Goal: Task Accomplishment & Management: Manage account settings

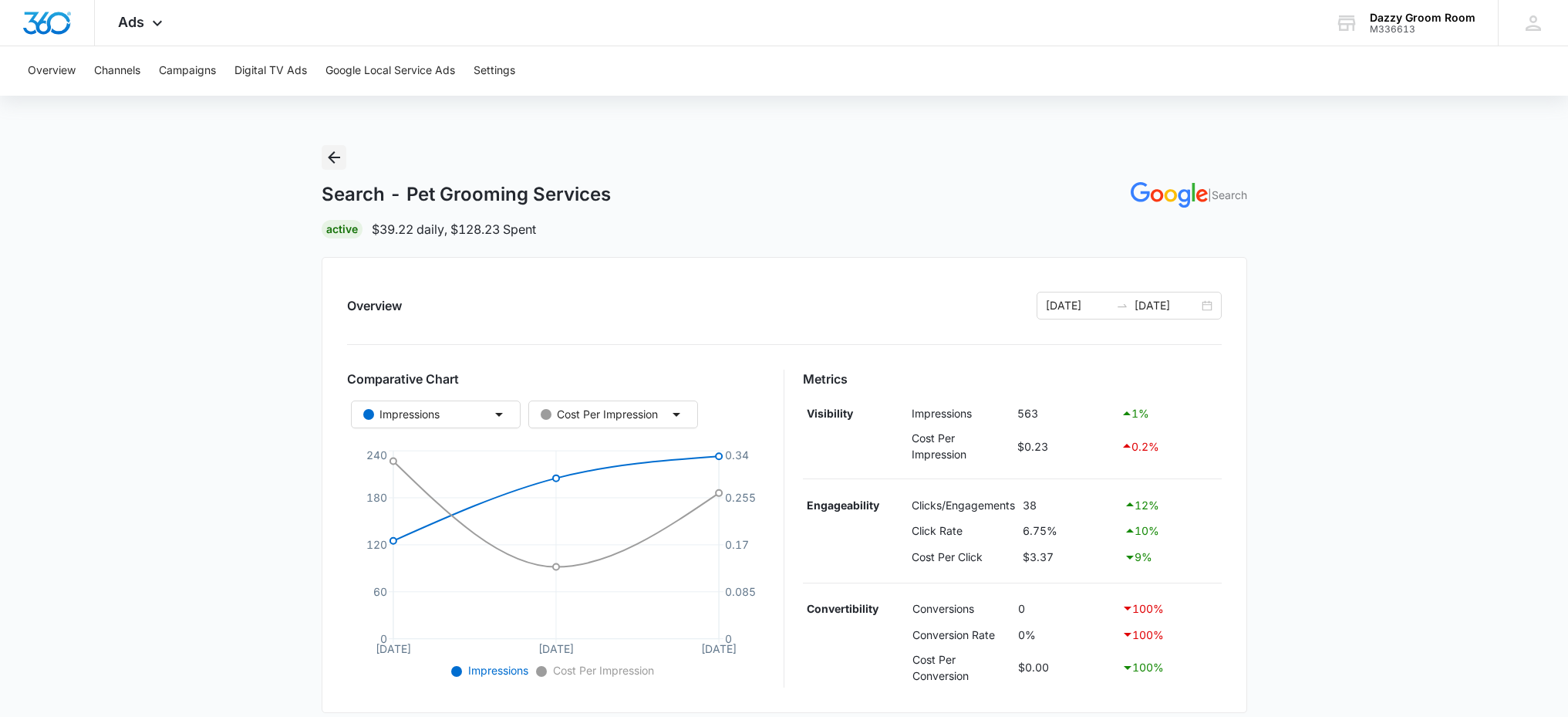
click at [325, 159] on icon "Back" at bounding box center [334, 157] width 18 height 18
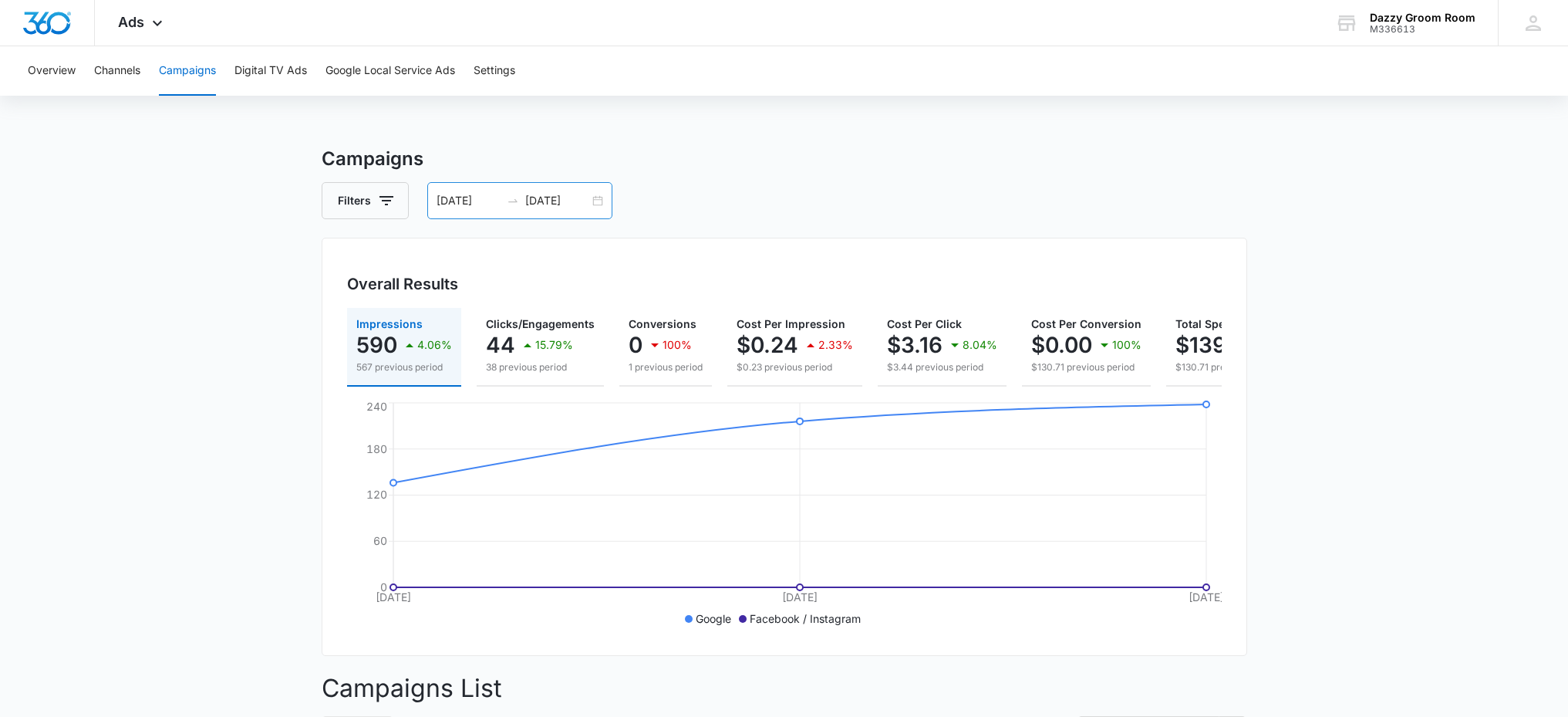
click at [598, 206] on div "10/06/2025 10/08/2025" at bounding box center [520, 201] width 185 height 37
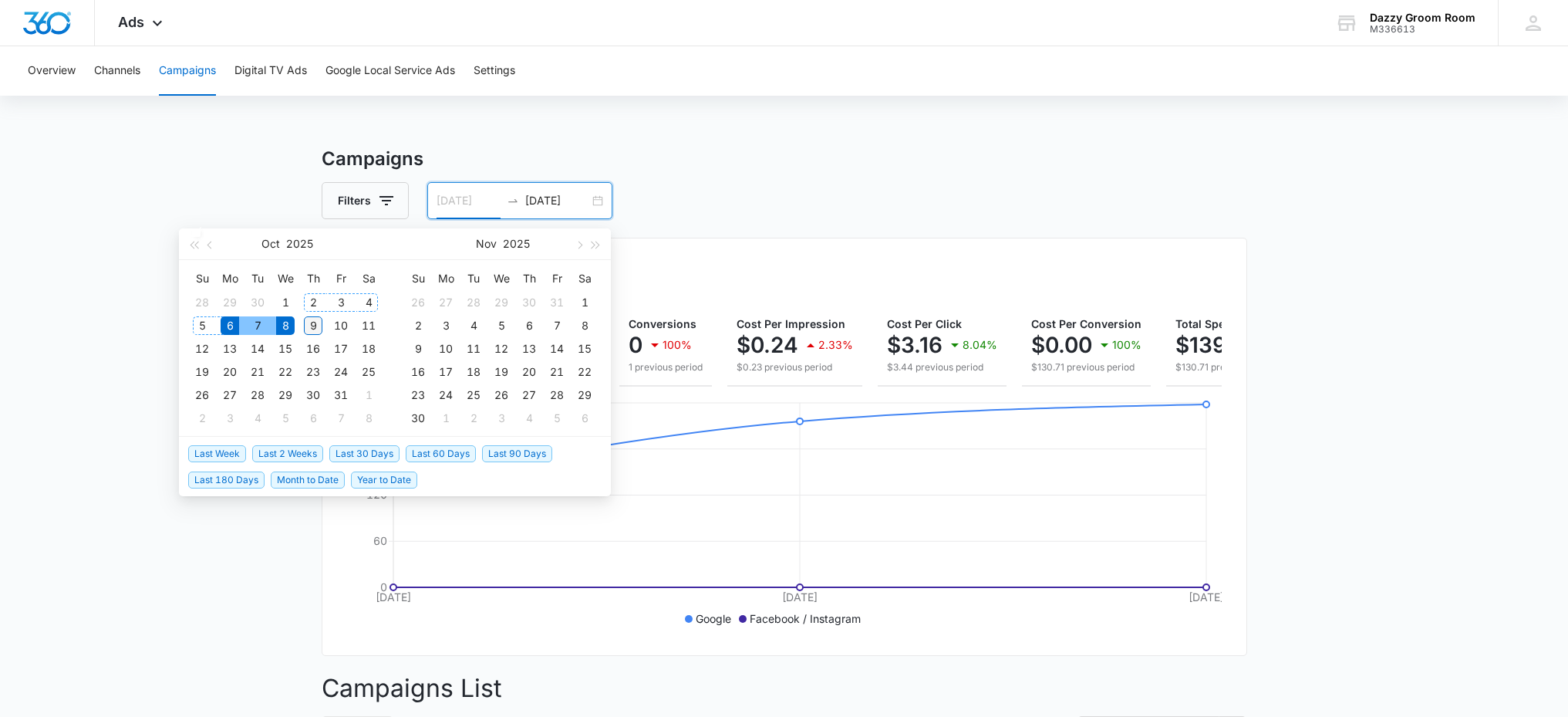
type input "10/09/2025"
click at [314, 320] on div "9" at bounding box center [313, 325] width 18 height 18
type input "[DATE]"
click at [714, 228] on div "Campaigns Filters 10/06/2025 10/08/2025 Overall Results Impressions 590 4.06% 5…" at bounding box center [784, 631] width 926 height 972
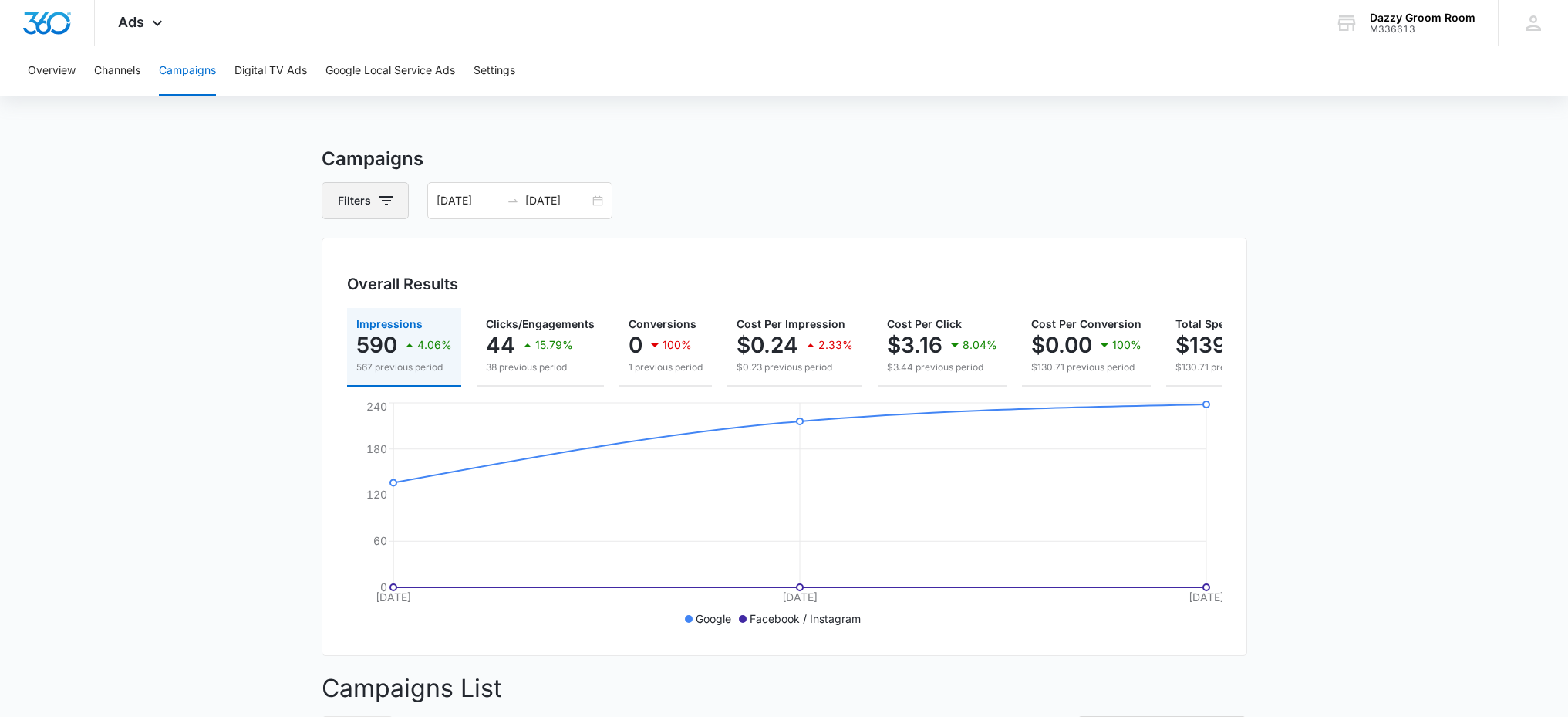
click at [368, 199] on button "Filters" at bounding box center [365, 201] width 87 height 37
click at [596, 201] on div "10/06/2025 10/08/2025" at bounding box center [520, 201] width 185 height 37
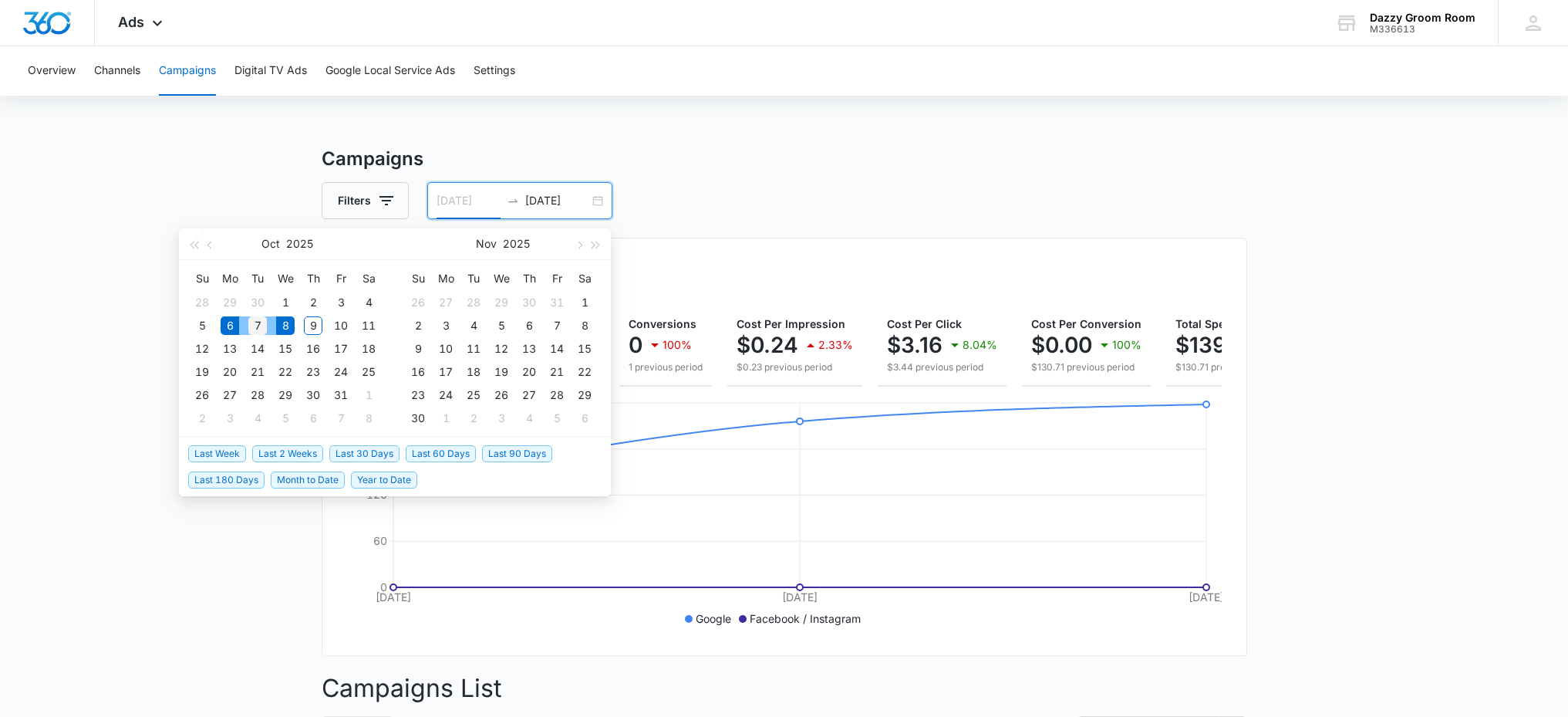
type input "10/07/2025"
click at [251, 325] on div "7" at bounding box center [257, 325] width 18 height 18
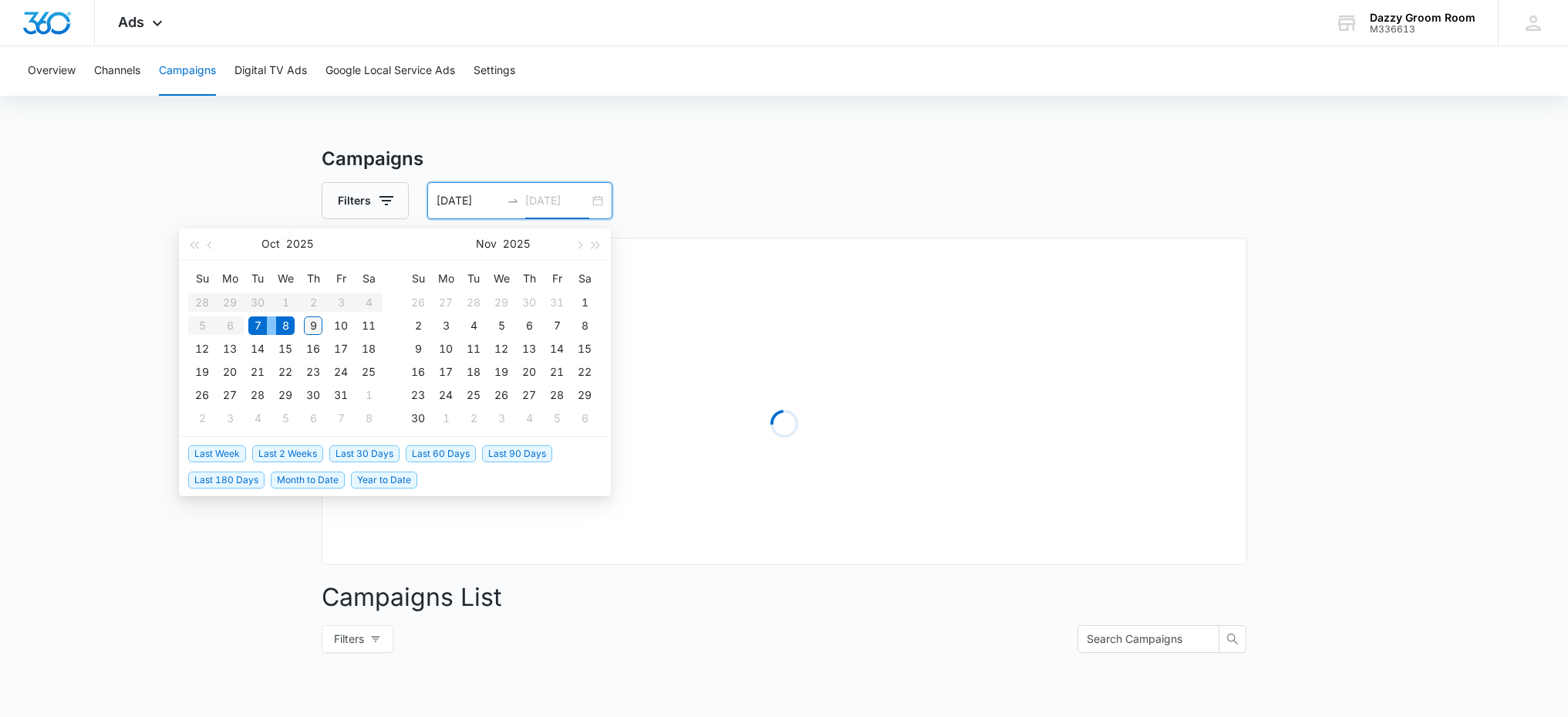
type input "10/09/2025"
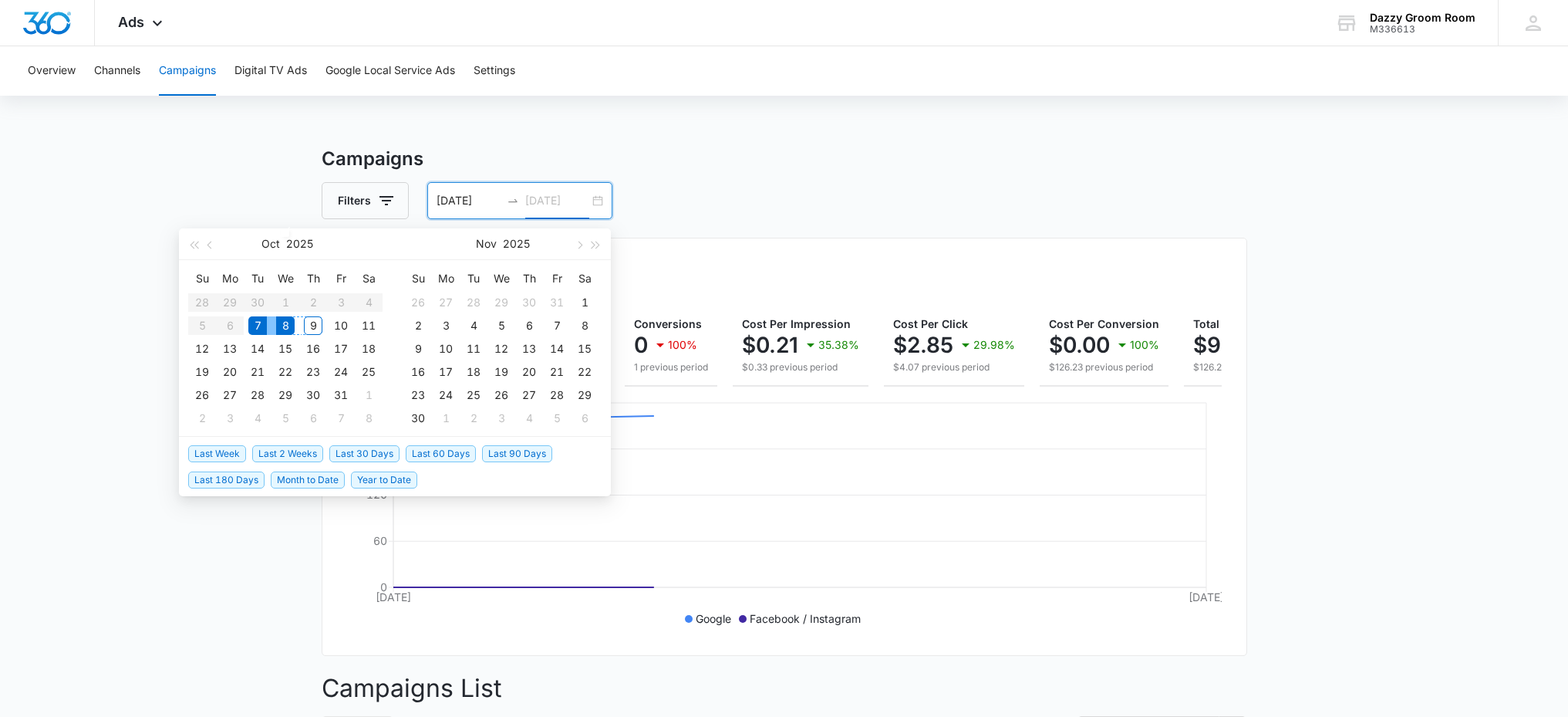
click at [318, 322] on div "9" at bounding box center [313, 325] width 18 height 18
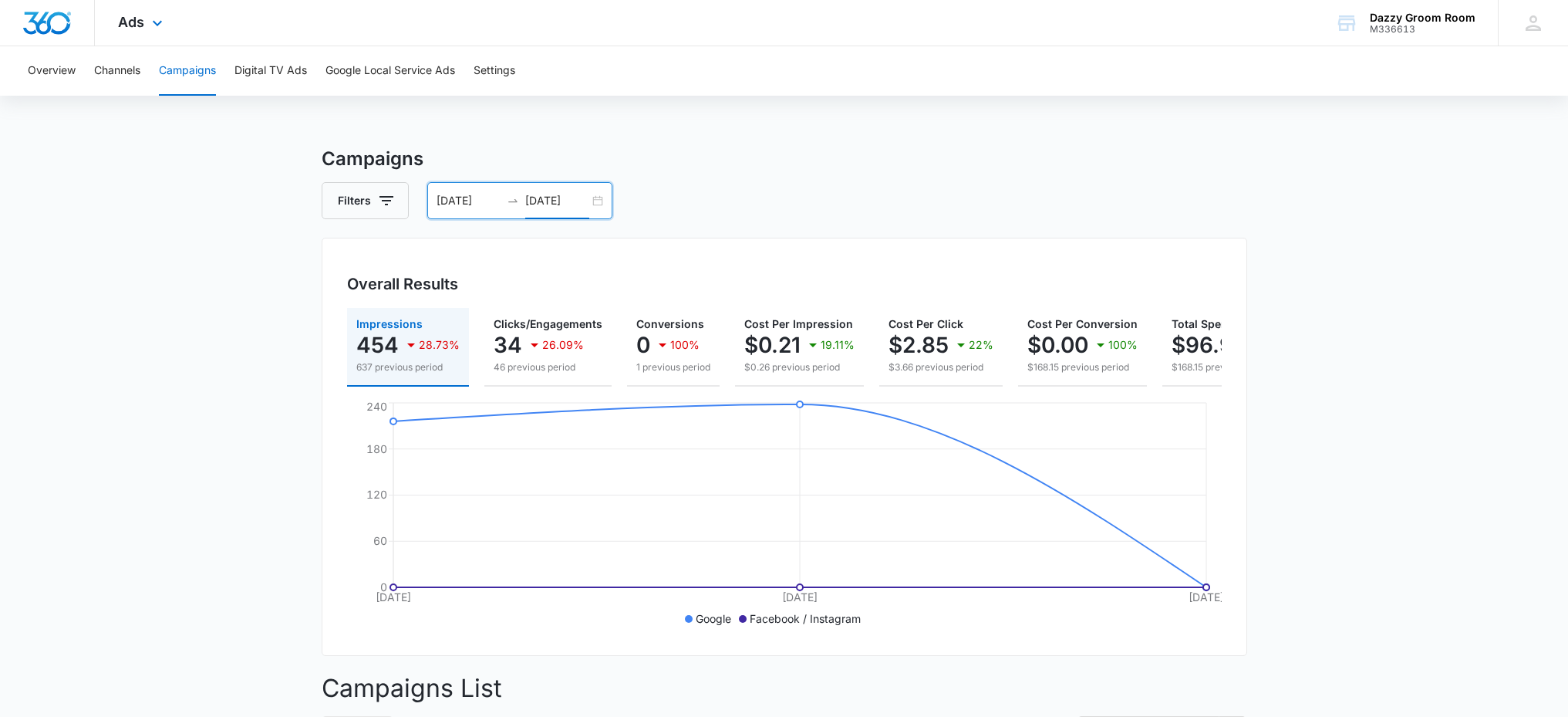
click at [151, 33] on div "Ads Apps Reputation Websites Forms CRM Email Social Shop Payments POS Content A…" at bounding box center [143, 23] width 95 height 46
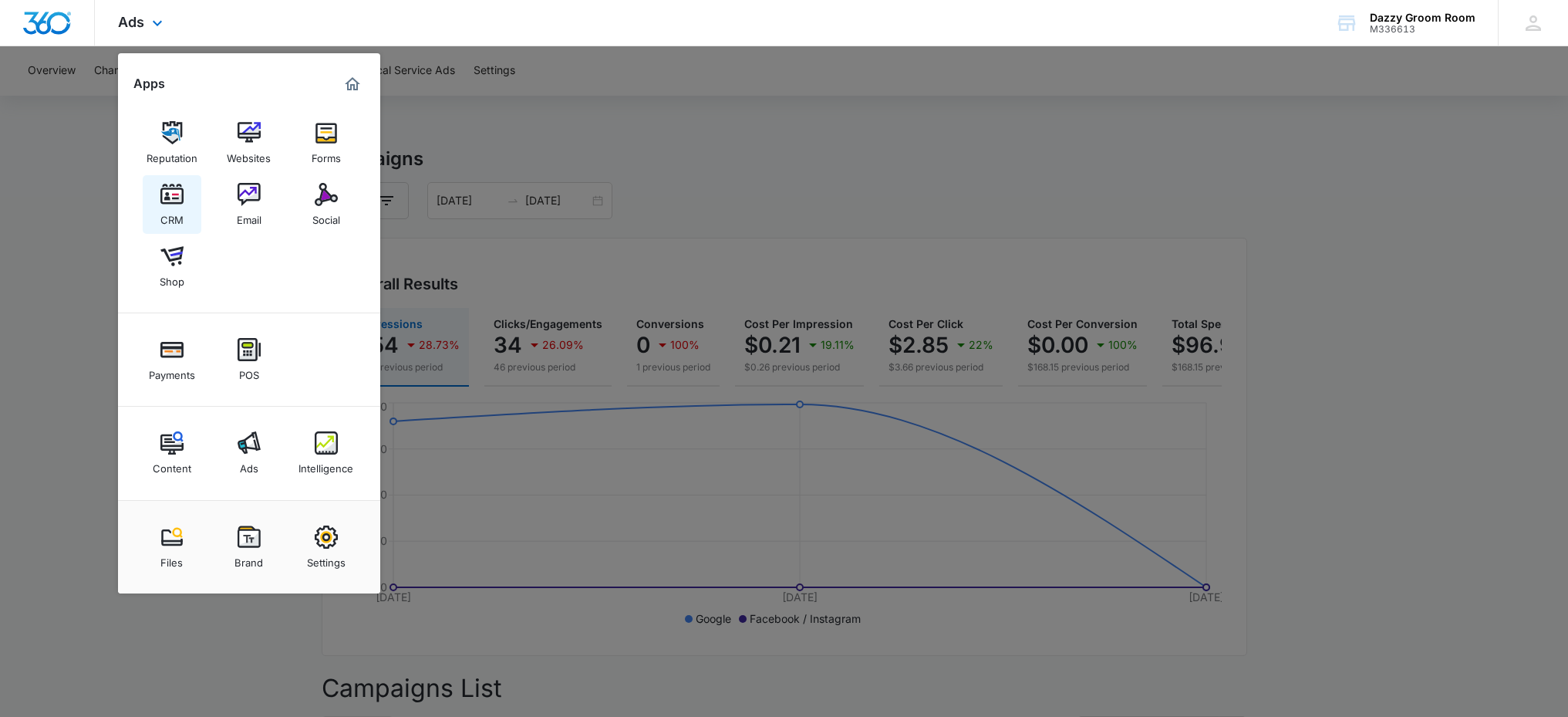
click at [155, 205] on link "CRM" at bounding box center [172, 204] width 59 height 59
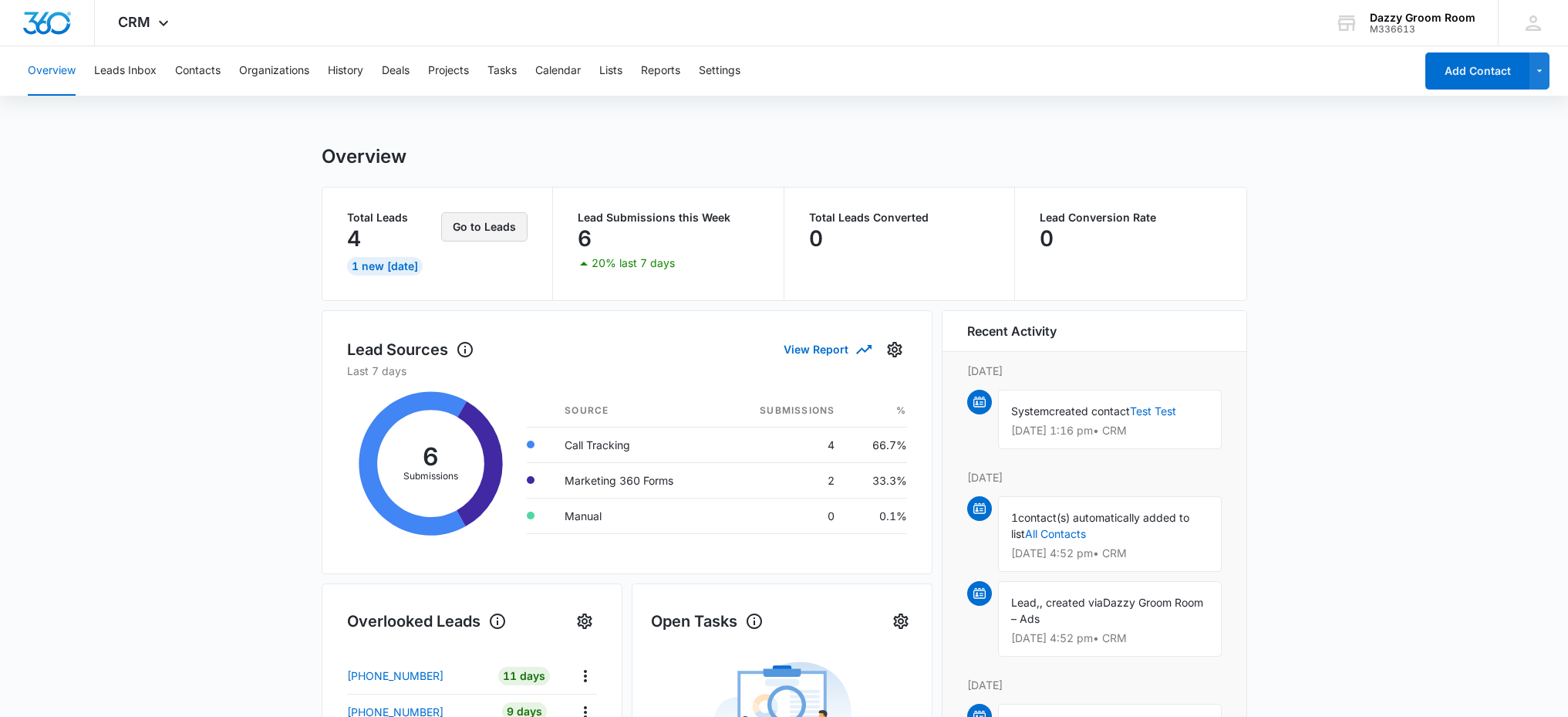
click at [473, 221] on button "Go to Leads" at bounding box center [484, 226] width 86 height 29
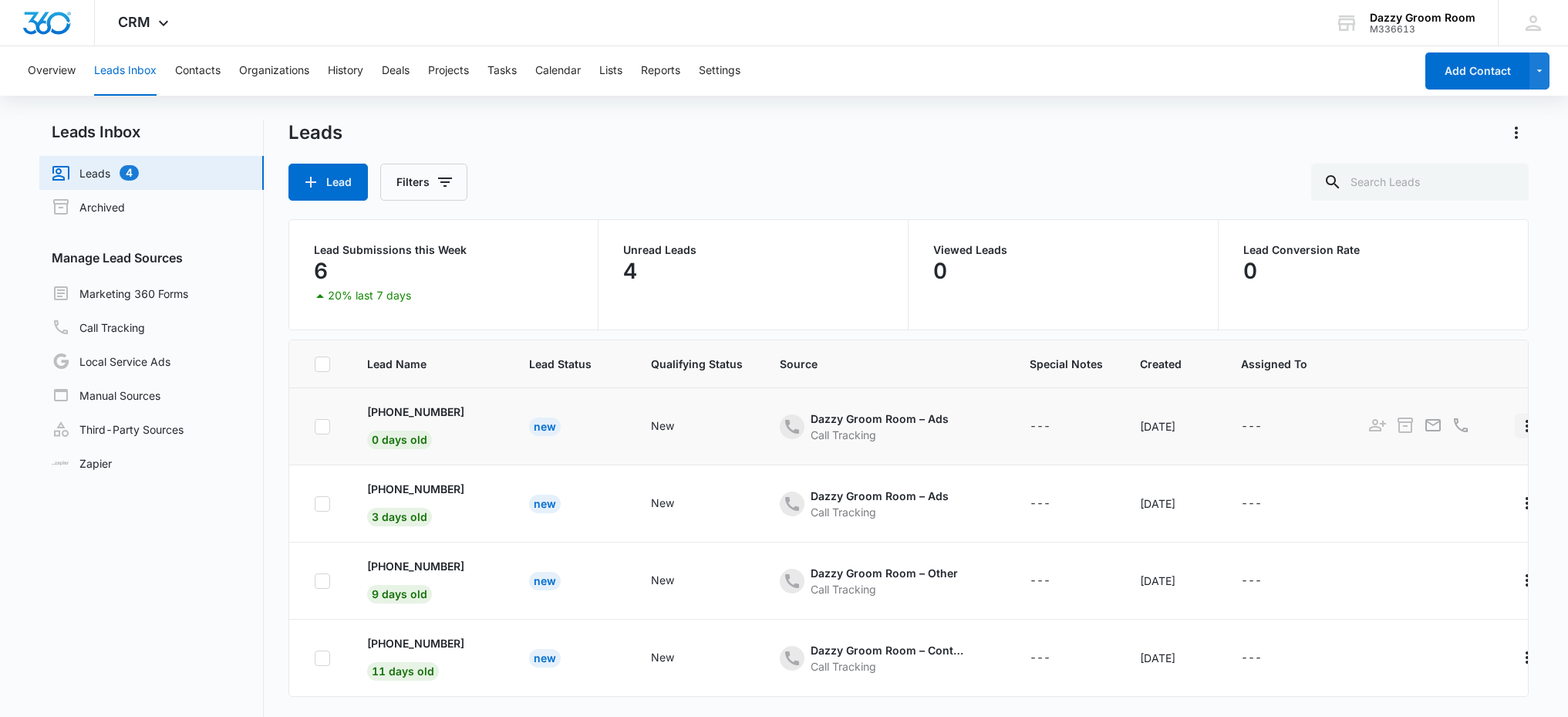
click at [1518, 422] on icon "Actions" at bounding box center [1526, 425] width 18 height 18
click at [529, 424] on div "New" at bounding box center [545, 426] width 31 height 18
